Goal: Task Accomplishment & Management: Manage account settings

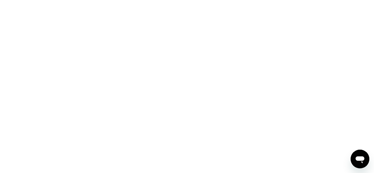
click at [189, 118] on div at bounding box center [187, 86] width 374 height 173
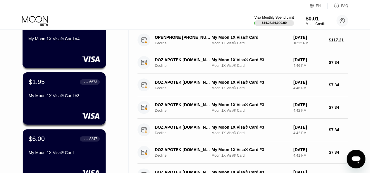
scroll to position [74, 0]
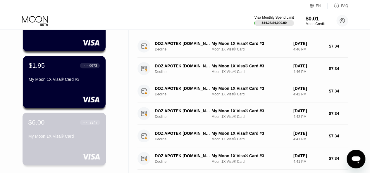
click at [52, 151] on div "$6.00 ● ● ● ● 8247 My Moon 1X Visa® Card" at bounding box center [65, 139] width 84 height 53
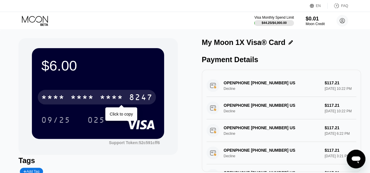
click at [111, 96] on div "* * * *" at bounding box center [111, 98] width 23 height 9
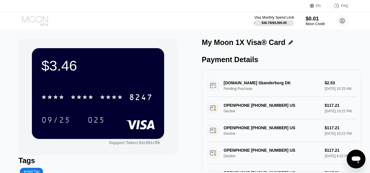
click at [43, 21] on icon at bounding box center [35, 19] width 26 height 7
